Goal: Check status

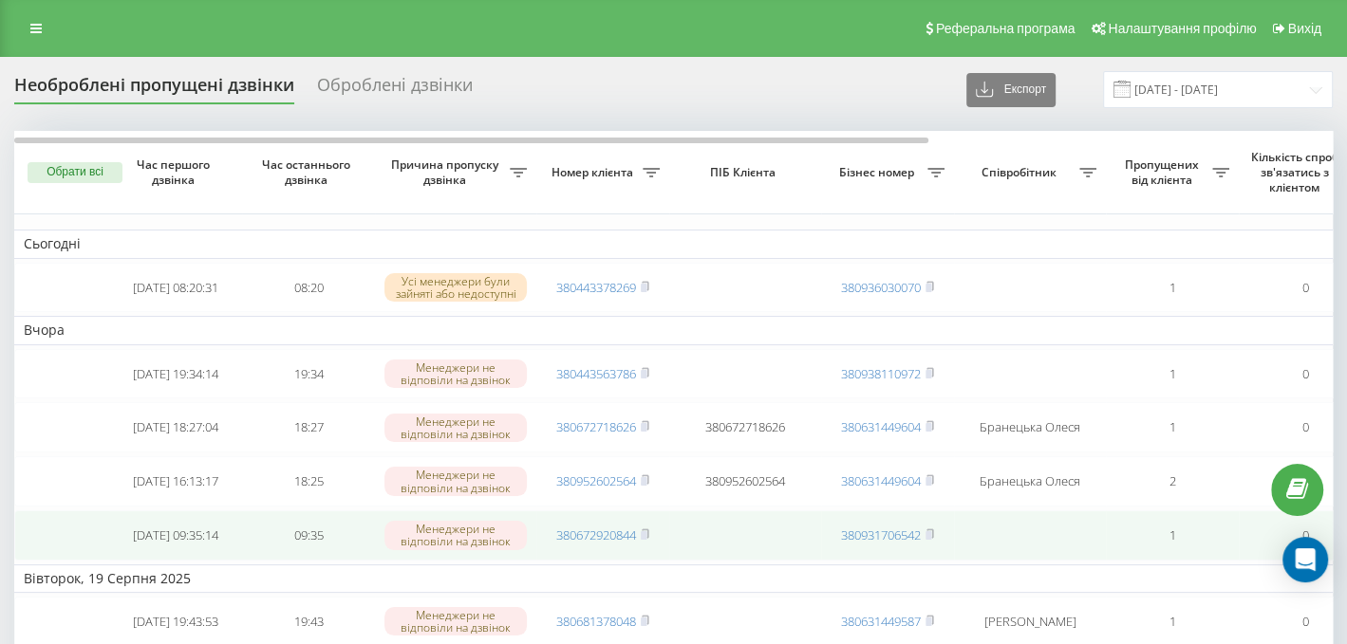
click at [930, 531] on td "380931706542" at bounding box center [887, 536] width 133 height 50
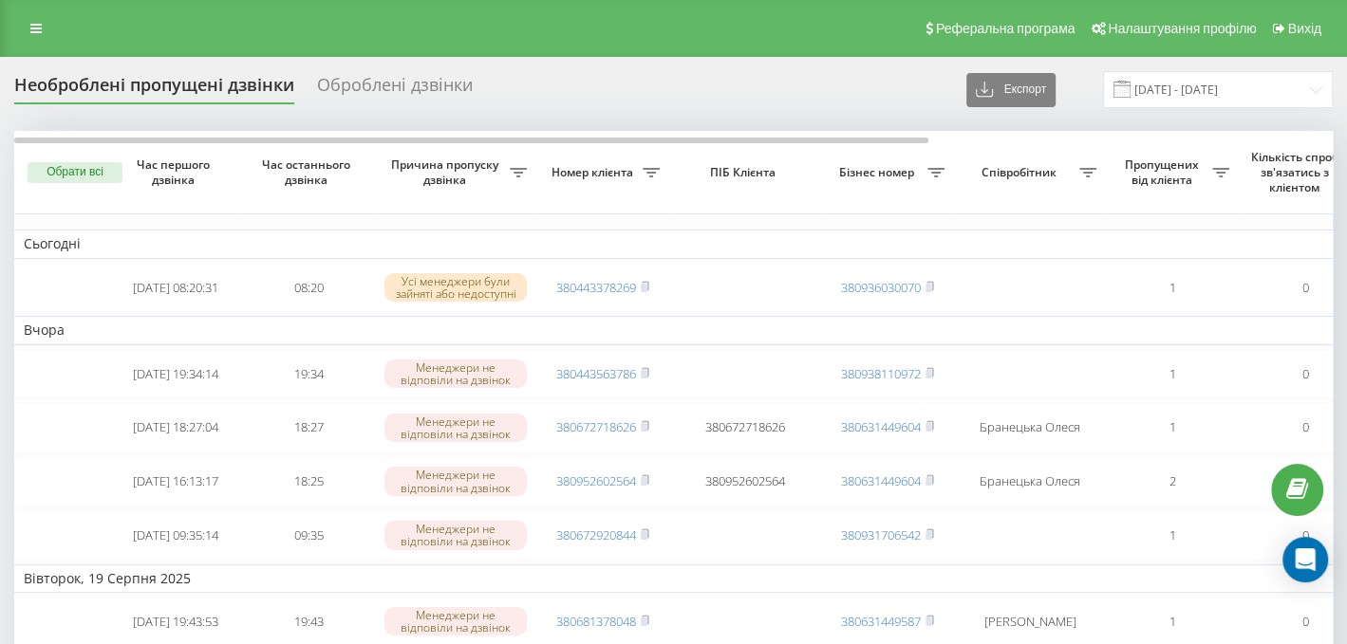
click at [678, 92] on div "Необроблені пропущені дзвінки Оброблені дзвінки Експорт .csv .xlsx [DATE] - [DA…" at bounding box center [673, 89] width 1318 height 37
drag, startPoint x: 678, startPoint y: 92, endPoint x: 563, endPoint y: 76, distance: 116.0
click at [563, 76] on div "Необроблені пропущені дзвінки Оброблені дзвінки Експорт .csv .xlsx [DATE] - [DA…" at bounding box center [673, 89] width 1318 height 37
drag, startPoint x: 396, startPoint y: 85, endPoint x: 745, endPoint y: 81, distance: 349.3
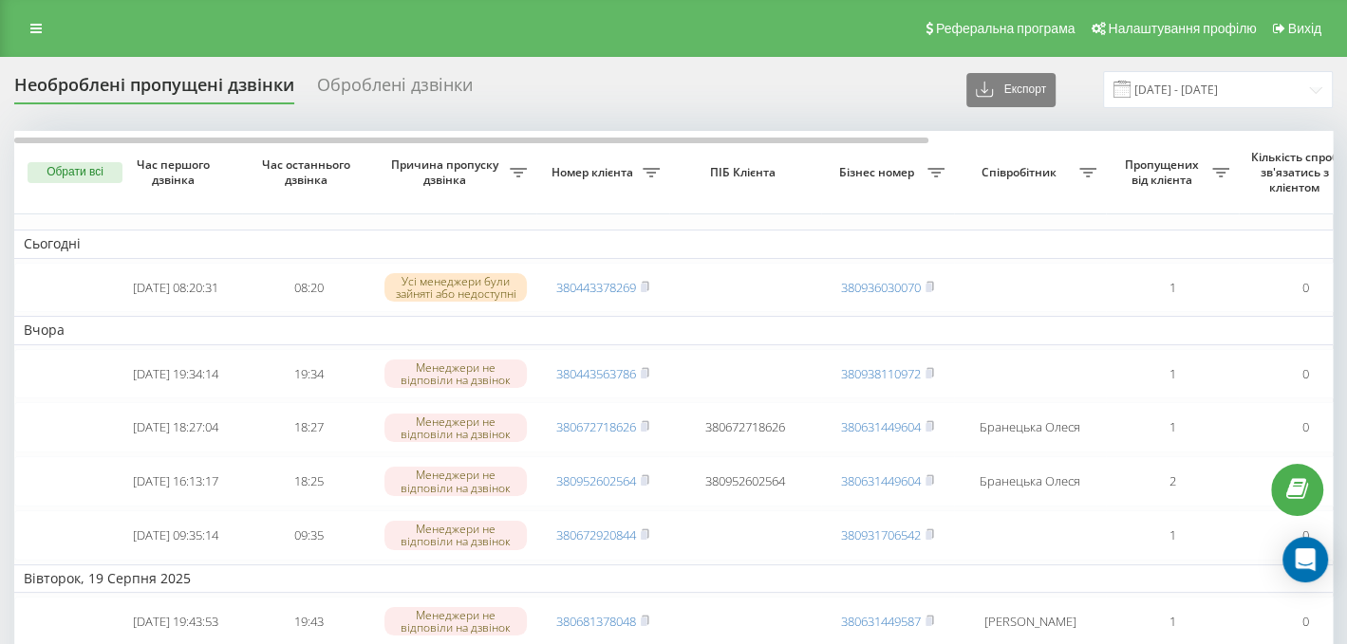
click at [760, 84] on div "Необроблені пропущені дзвінки Оброблені дзвінки Експорт .csv .xlsx [DATE] - [DA…" at bounding box center [673, 89] width 1318 height 37
click at [745, 81] on div "Необроблені пропущені дзвінки Оброблені дзвінки Експорт .csv .xlsx [DATE] - [DA…" at bounding box center [673, 89] width 1318 height 37
